Goal: Task Accomplishment & Management: Use online tool/utility

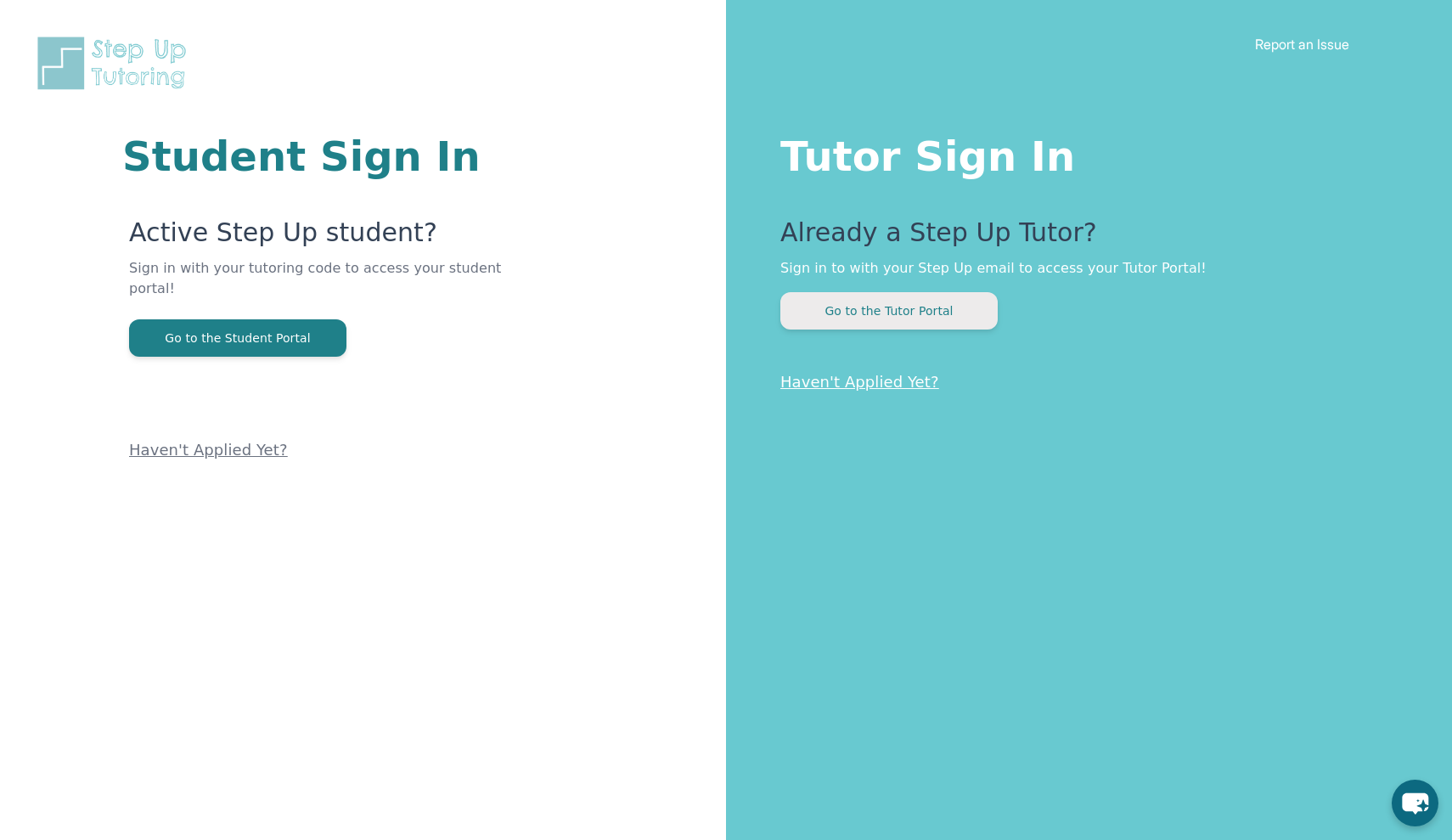
click at [958, 312] on button "Go to the Tutor Portal" at bounding box center [889, 311] width 218 height 37
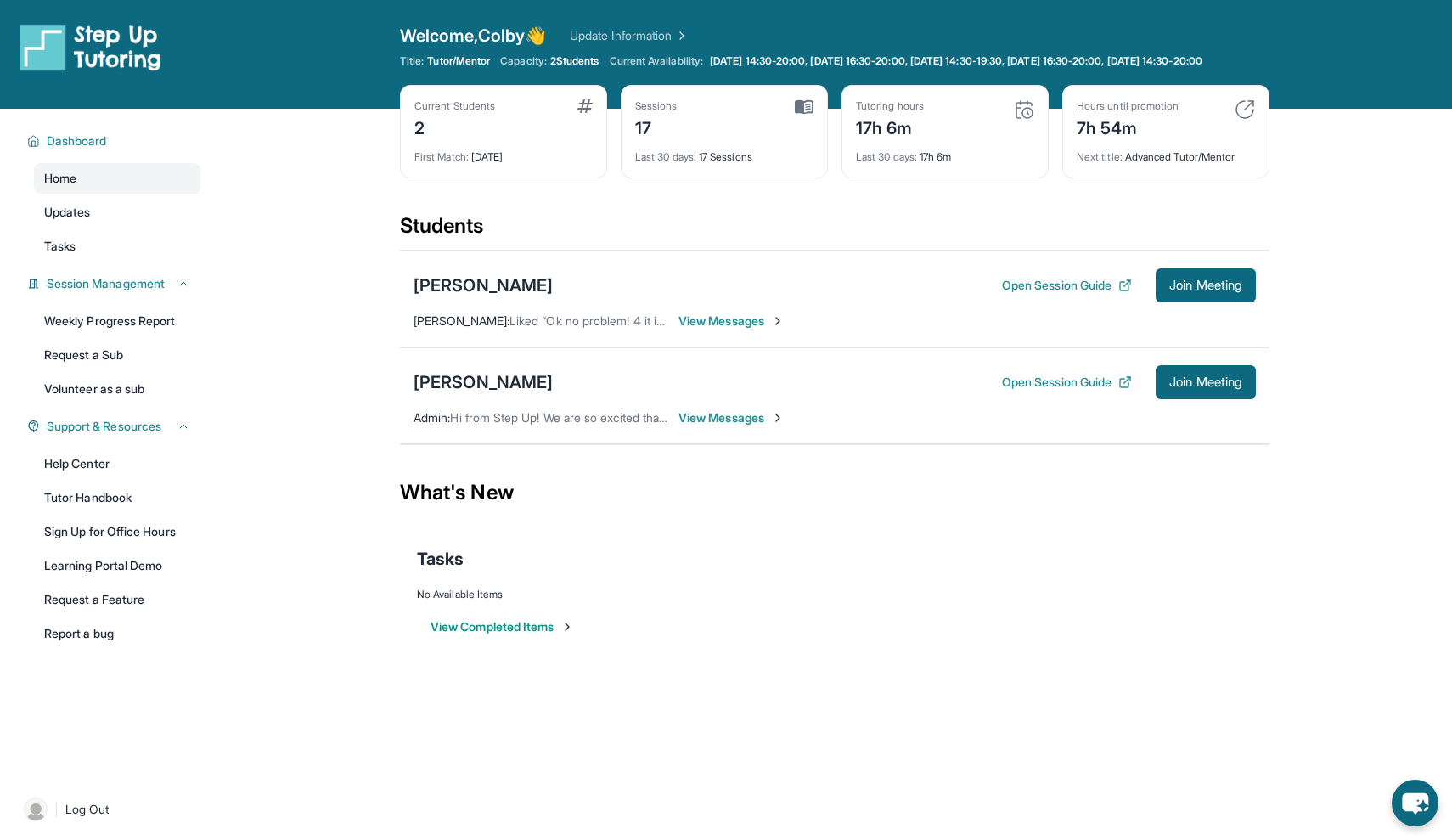
click at [1202, 319] on div "[PERSON_NAME] Open Session Guide Join Meeting [PERSON_NAME] : Liked “Ok no prob…" at bounding box center [834, 299] width 870 height 97
click at [1198, 291] on span "Join Meeting" at bounding box center [1205, 285] width 73 height 10
